Goal: Task Accomplishment & Management: Use online tool/utility

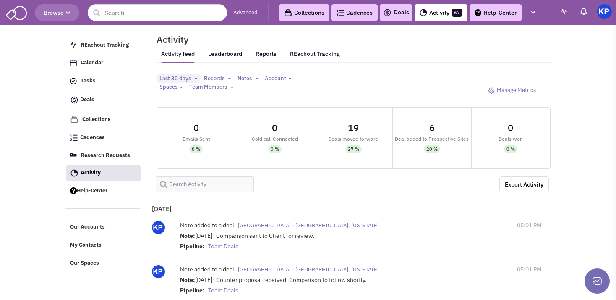
select select
click at [399, 8] on link "Deals" at bounding box center [396, 13] width 26 height 10
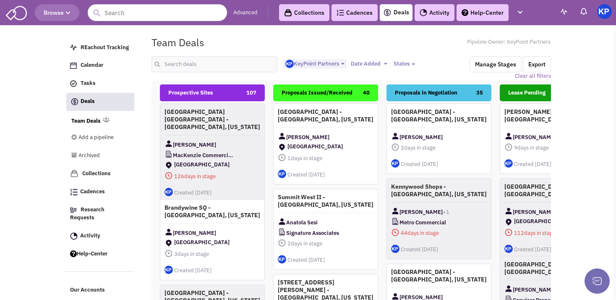
select select "1900"
select select
click at [168, 61] on input "text" at bounding box center [214, 64] width 126 height 16
type input "[GEOGRAPHIC_DATA]"
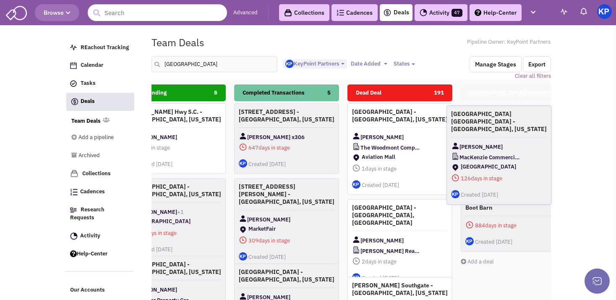
scroll to position [0, 420]
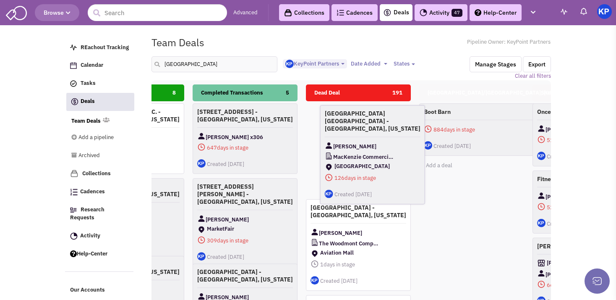
drag, startPoint x: 209, startPoint y: 132, endPoint x: 366, endPoint y: 130, distance: 157.3
click at [367, 141] on span "[PERSON_NAME]" at bounding box center [354, 146] width 43 height 10
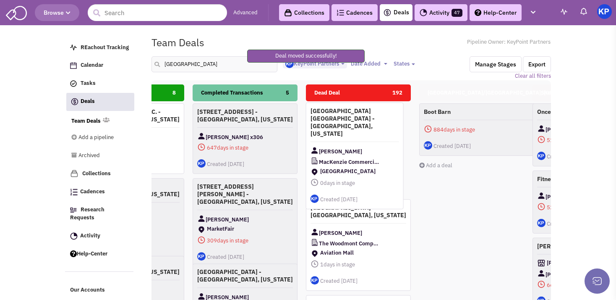
click at [383, 119] on h4 "[GEOGRAPHIC_DATA] [GEOGRAPHIC_DATA] - [GEOGRAPHIC_DATA], [US_STATE]" at bounding box center [354, 122] width 89 height 30
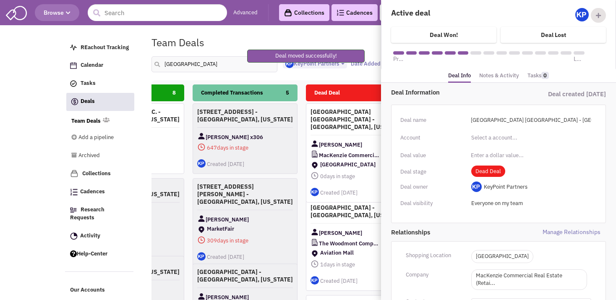
click at [498, 74] on link "Notes & Activity" at bounding box center [499, 76] width 40 height 12
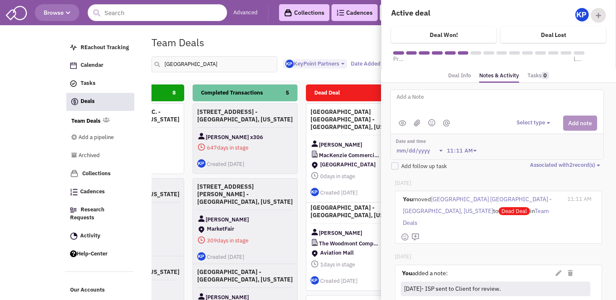
click at [494, 102] on textarea at bounding box center [500, 103] width 208 height 23
type textarea "[DATE]- Too close to [GEOGRAPHIC_DATA] location."
click at [521, 120] on button "Select type" at bounding box center [534, 123] width 36 height 8
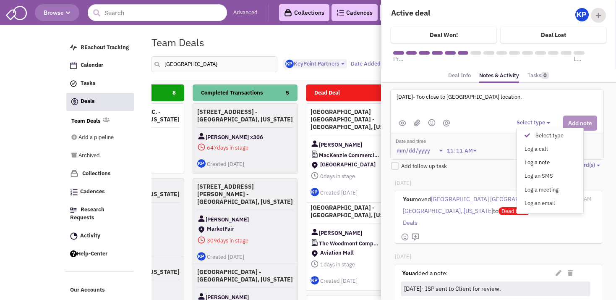
click at [530, 159] on div "Log a note" at bounding box center [529, 163] width 21 height 8
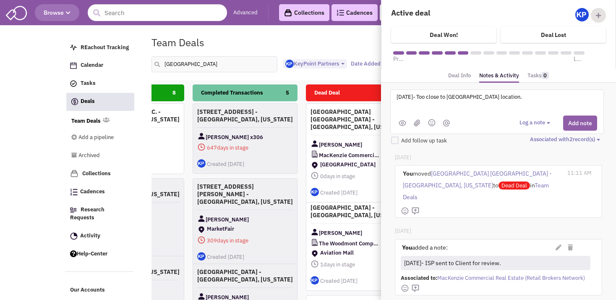
click at [568, 122] on button "Add note" at bounding box center [580, 122] width 34 height 15
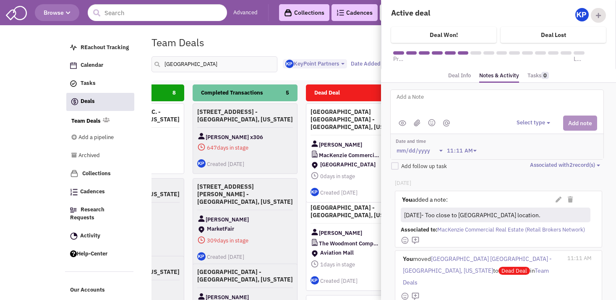
click at [29, 227] on body "Browse Advanced Collections Cadences 0 Deals Activity 47 Help-Center Calendar" at bounding box center [308, 195] width 616 height 391
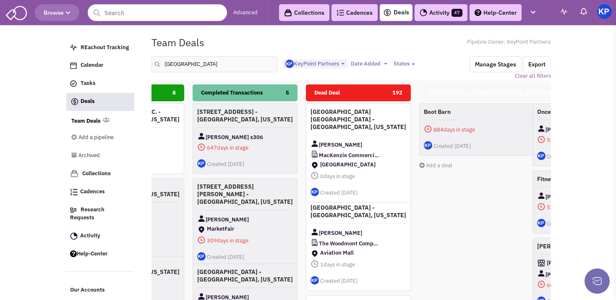
drag, startPoint x: 458, startPoint y: 188, endPoint x: 182, endPoint y: -2, distance: 335.1
click at [182, 80] on div "Prospective Sites 106 Brandywine SQ - [GEOGRAPHIC_DATA], [US_STATE] [PERSON_NAM…" at bounding box center [350, 231] width 399 height 302
